Goal: Information Seeking & Learning: Check status

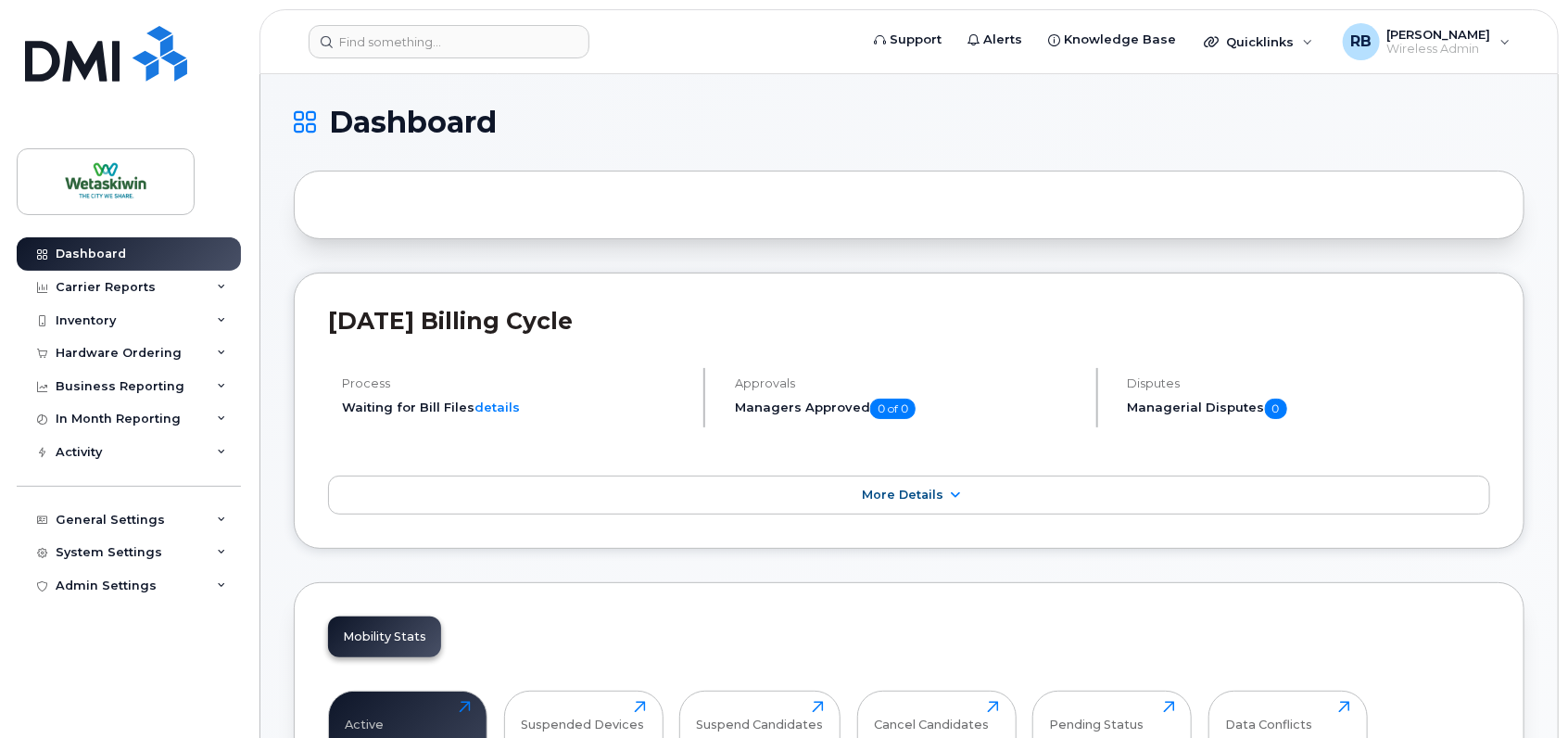
drag, startPoint x: 1089, startPoint y: 445, endPoint x: 644, endPoint y: 559, distance: 459.4
click at [95, 274] on div "Carrier Reports" at bounding box center [129, 287] width 224 height 34
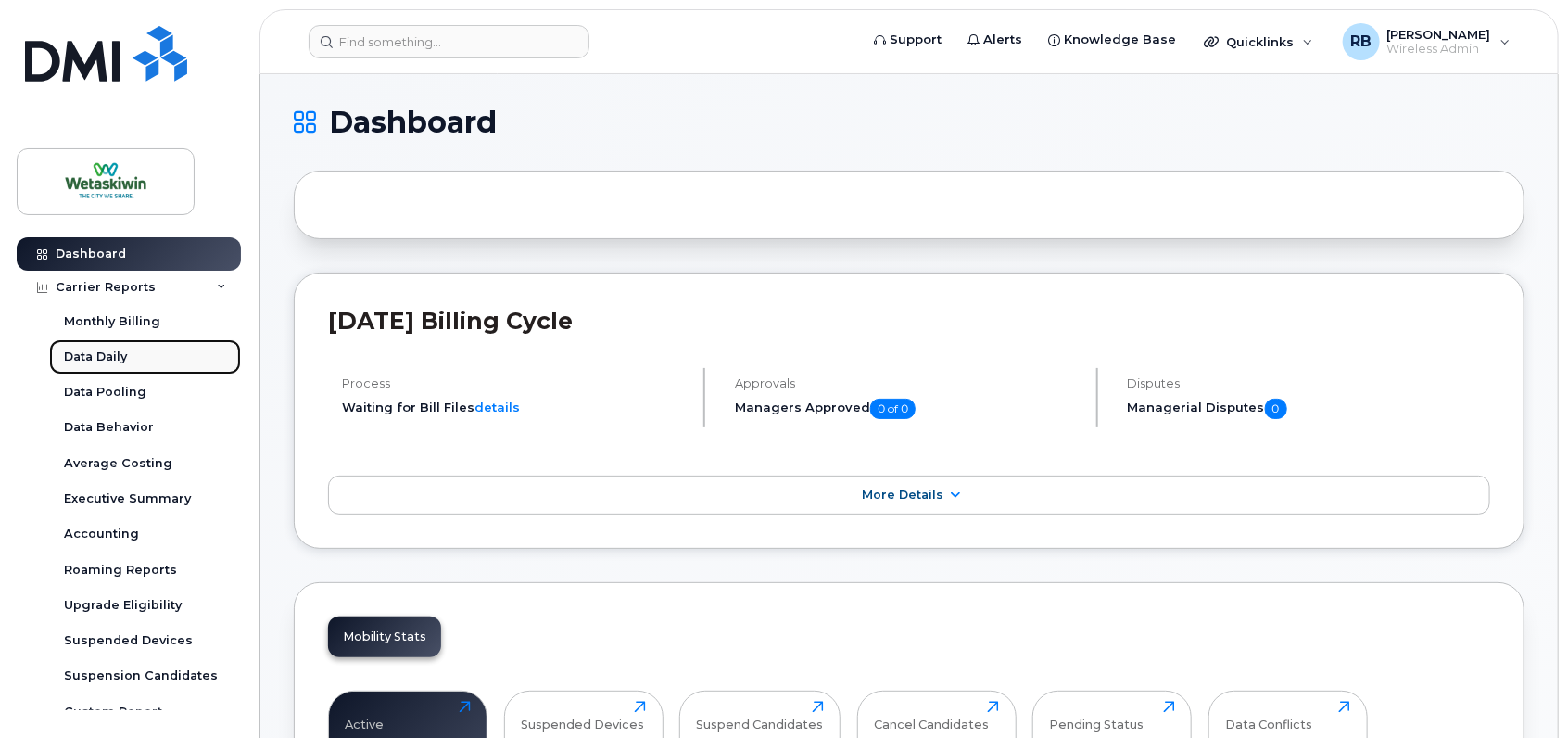
click at [112, 359] on div "Data Daily" at bounding box center [94, 357] width 63 height 17
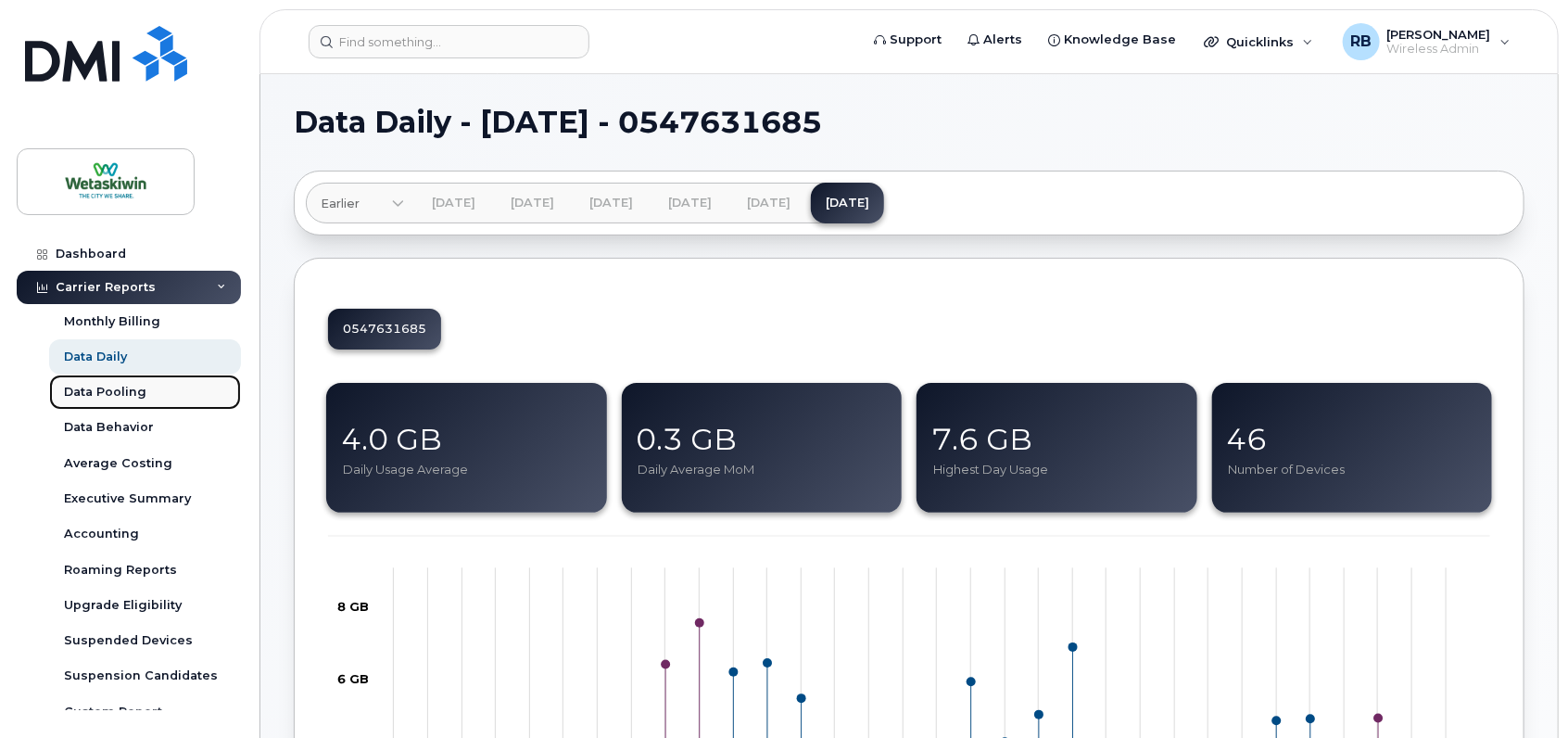
click at [117, 385] on div "Data Pooling" at bounding box center [105, 392] width 82 height 17
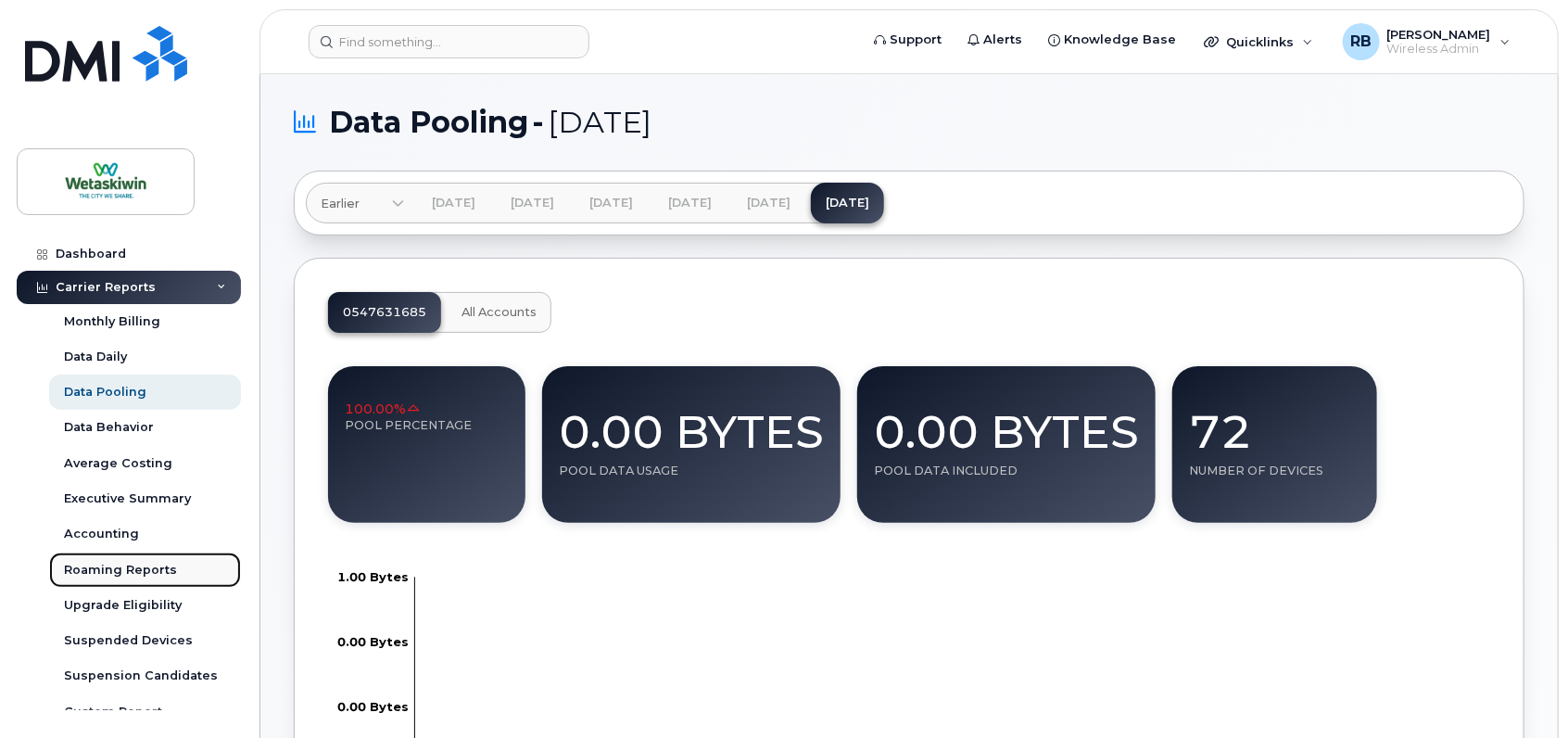
click at [140, 572] on div "Roaming Reports" at bounding box center [120, 571] width 113 height 17
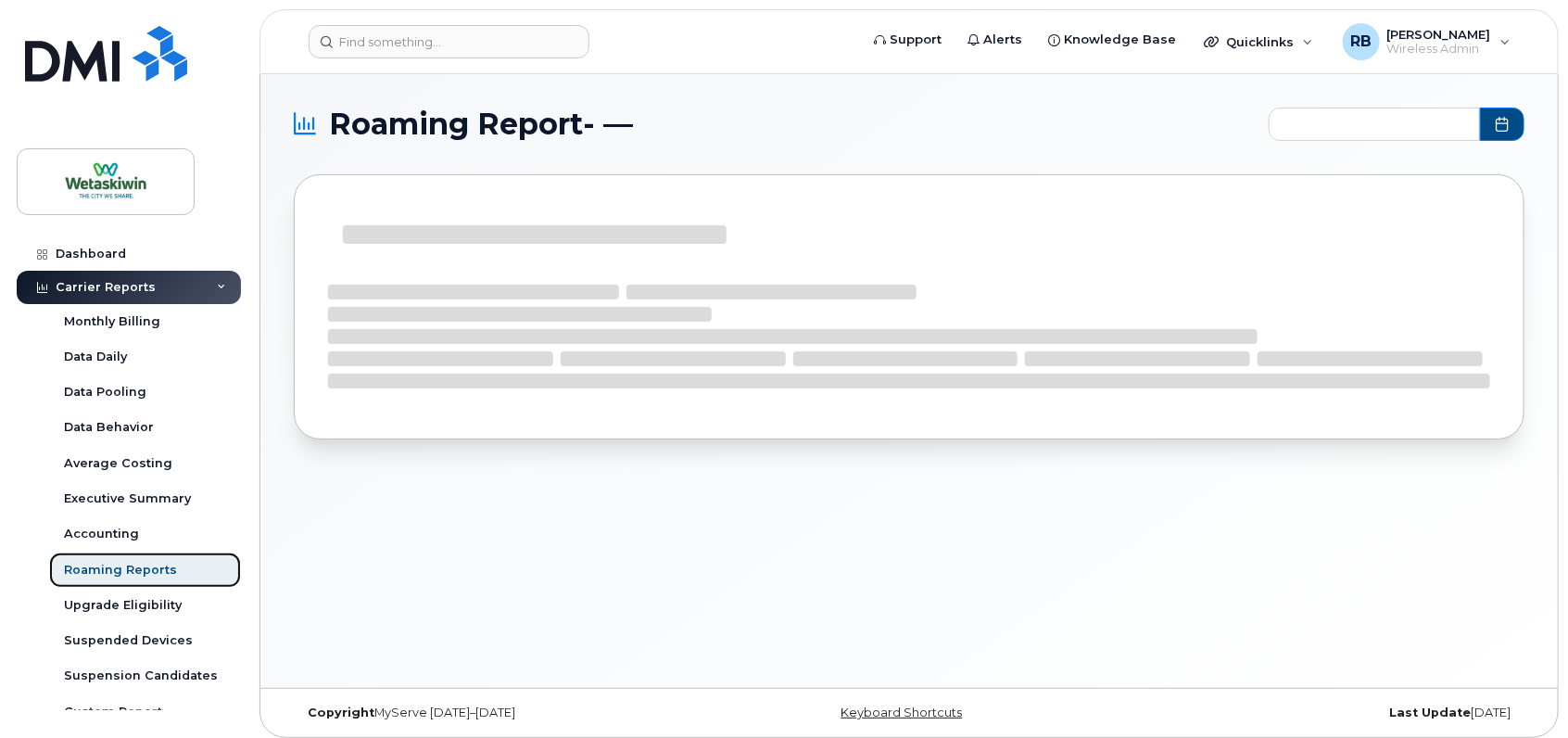
type input "2024-10 - 2025-08"
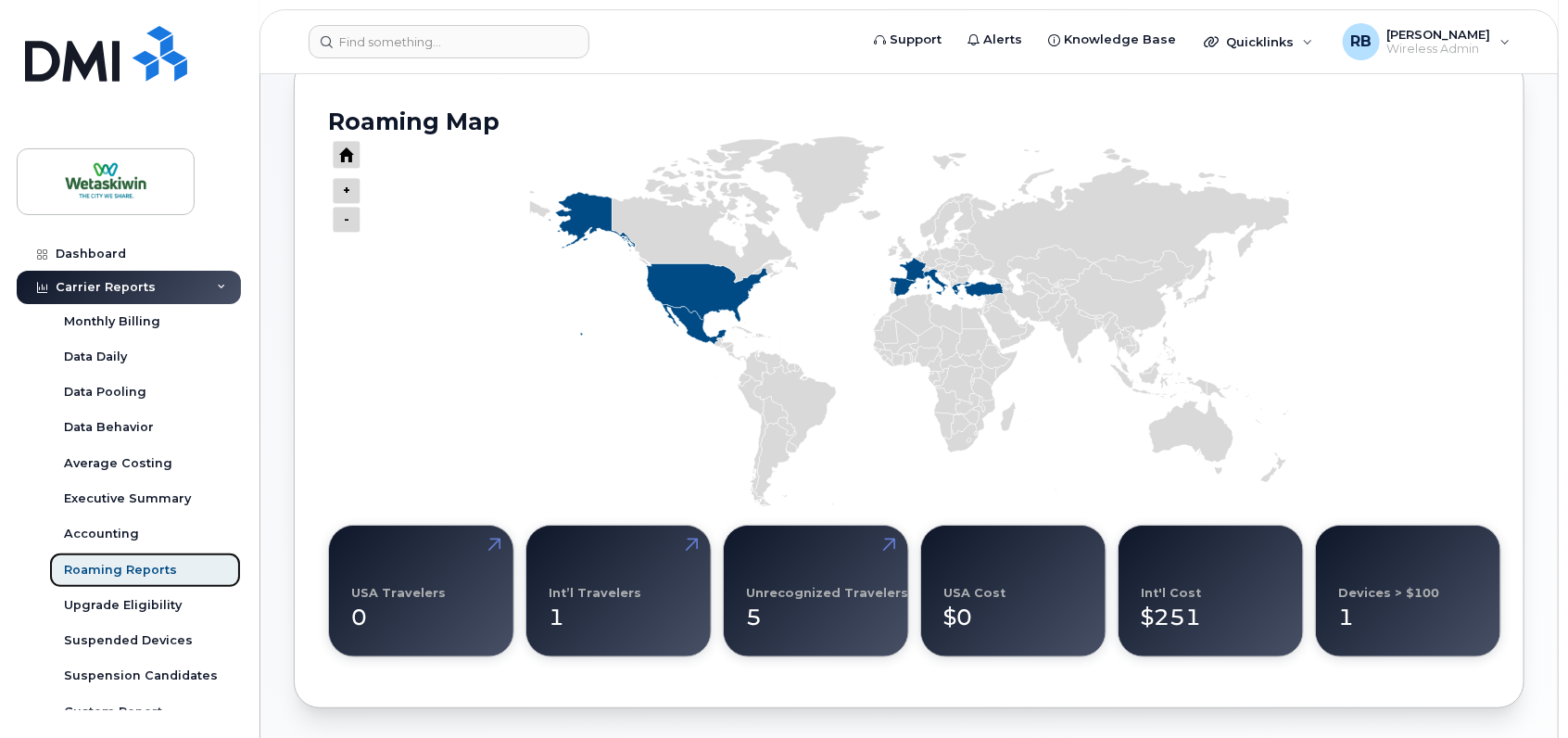
scroll to position [119, 0]
